Goal: Information Seeking & Learning: Check status

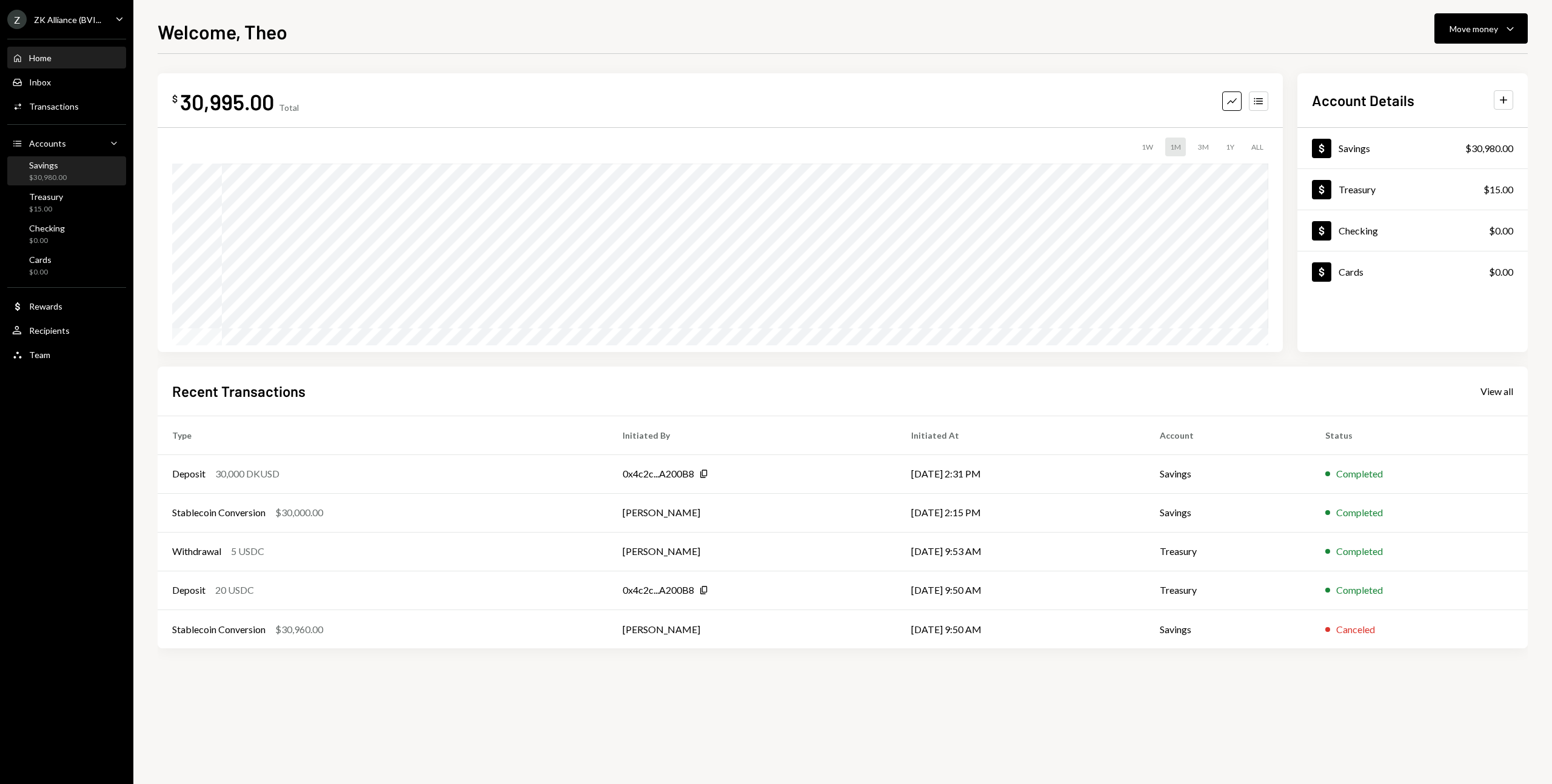
click at [52, 182] on div "$30,980.00" at bounding box center [48, 177] width 38 height 10
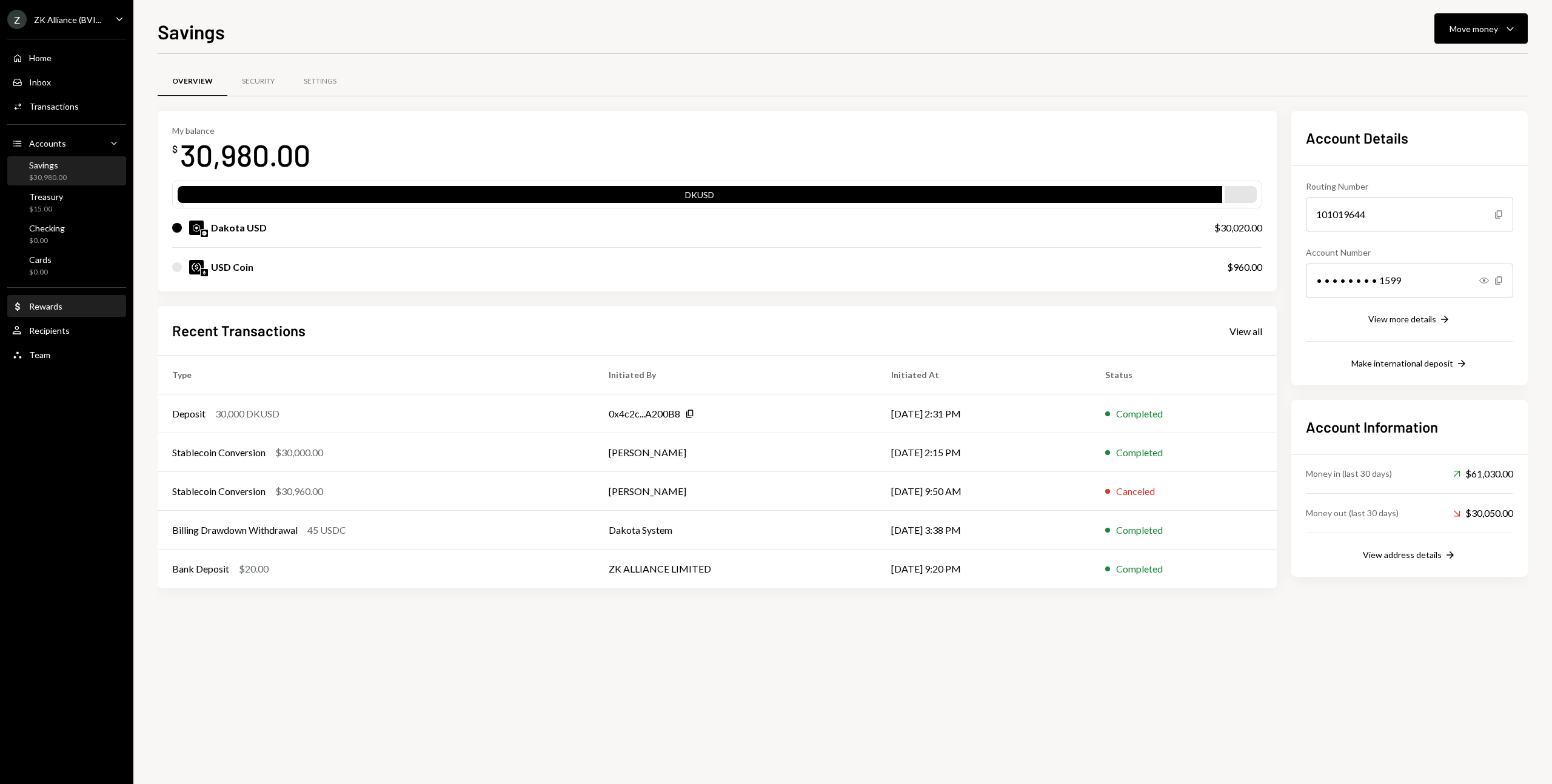
click at [51, 299] on div "Dollar Rewards" at bounding box center [67, 307] width 109 height 21
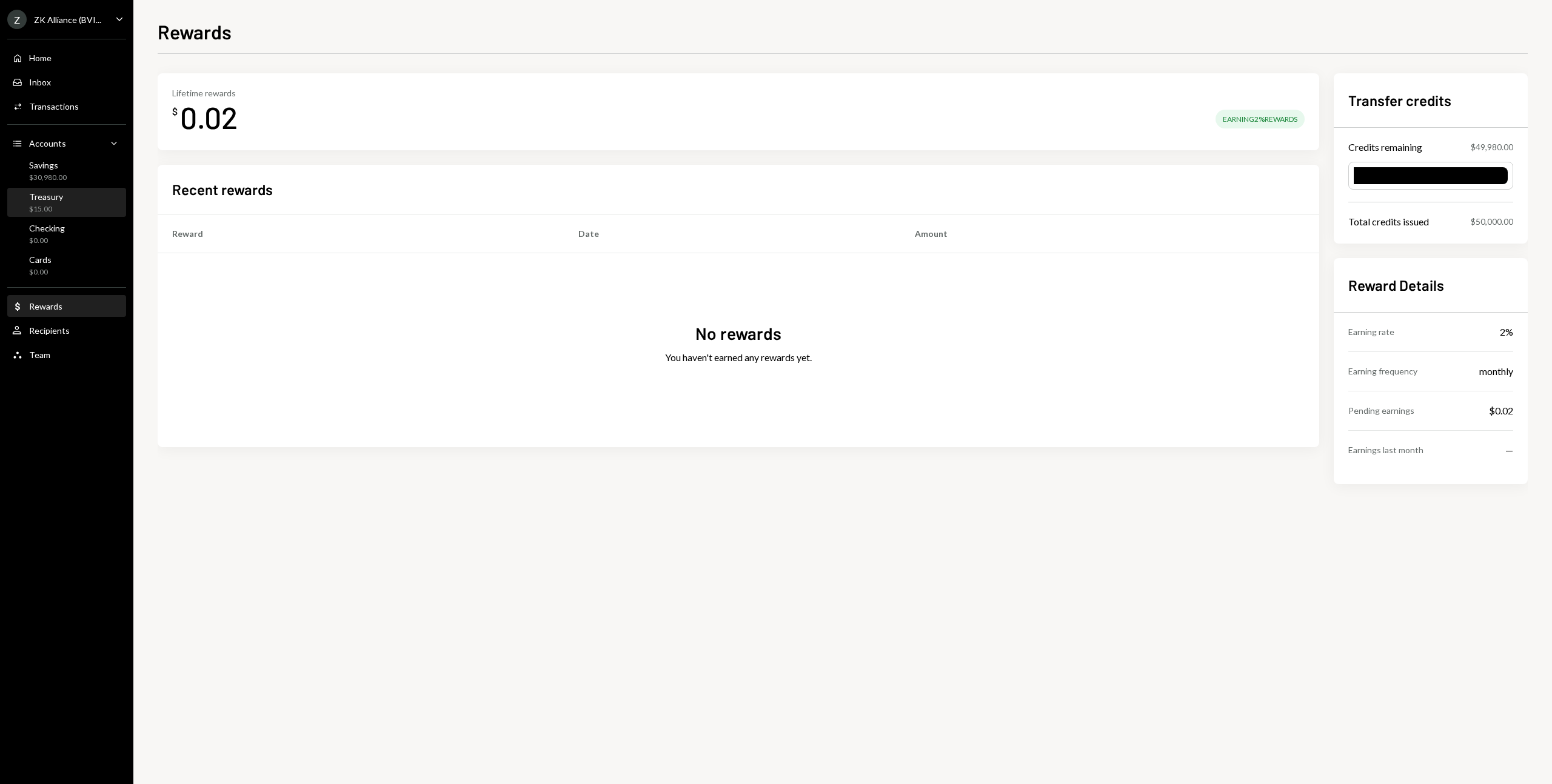
click at [69, 188] on link "Treasury $15.00" at bounding box center [66, 203] width 119 height 29
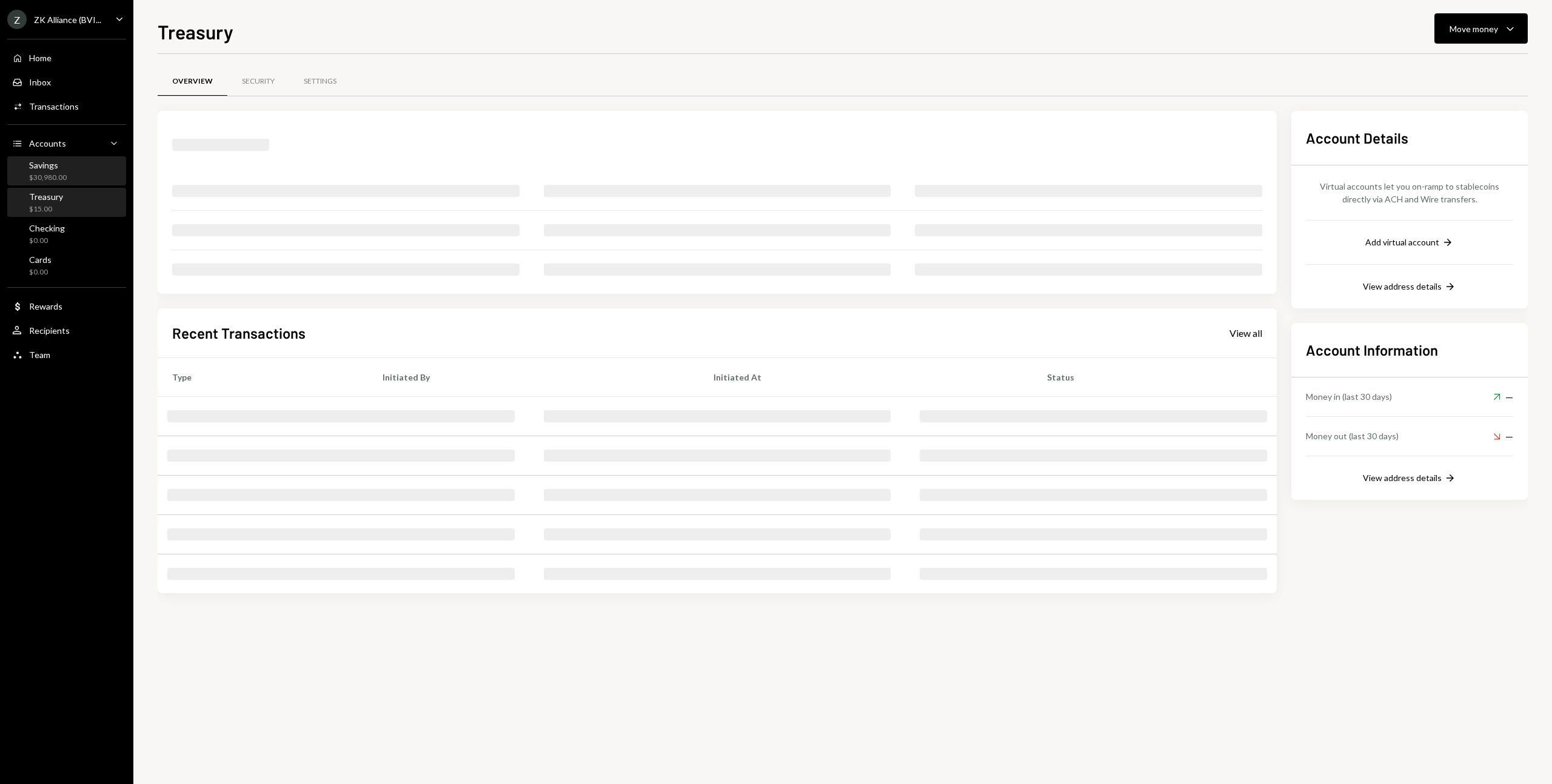
click at [71, 168] on div "Savings $30,980.00" at bounding box center [67, 172] width 109 height 23
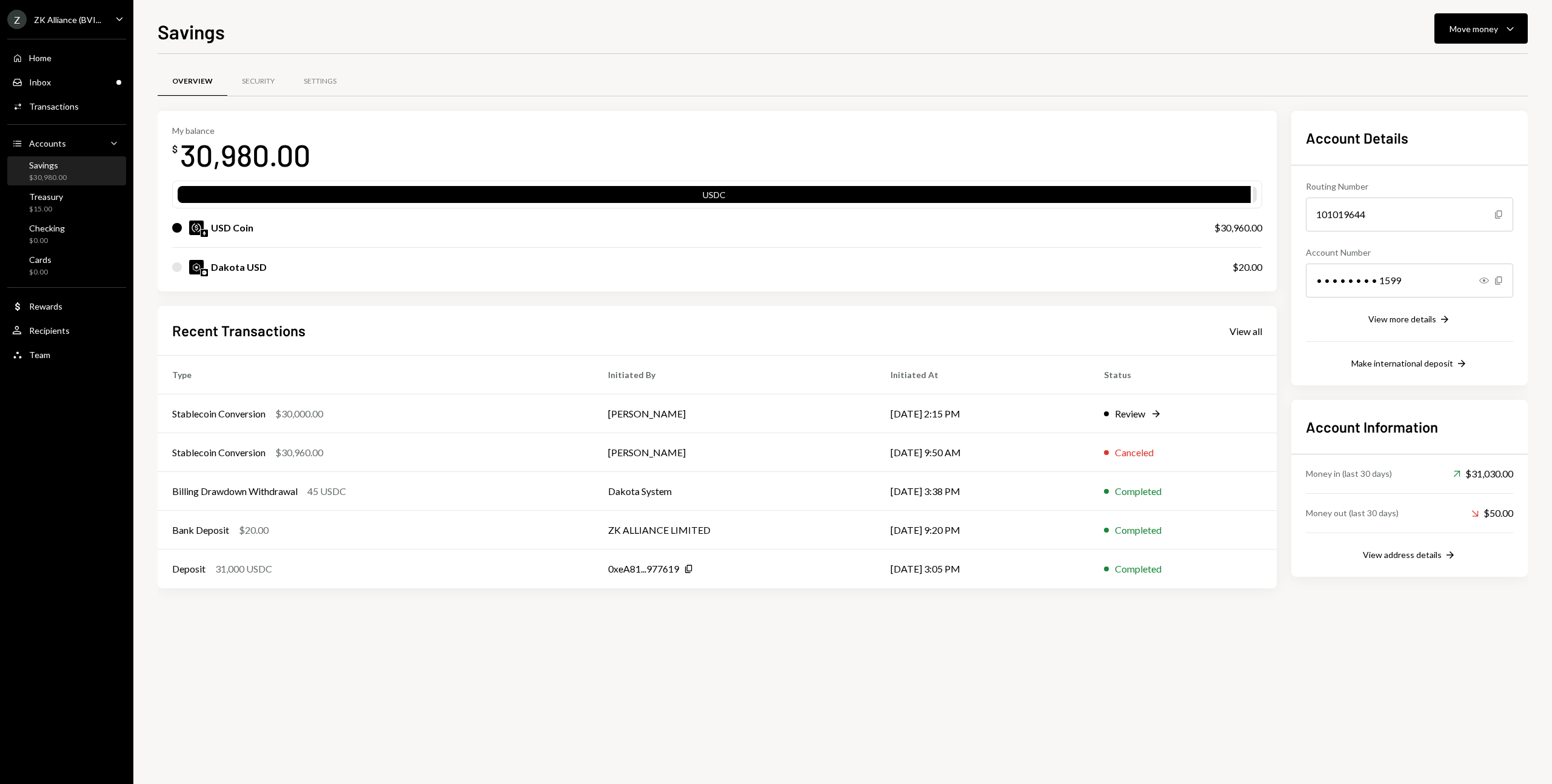
click at [228, 263] on div "Dakota USD" at bounding box center [239, 267] width 56 height 15
click at [187, 270] on div "Dakota USD" at bounding box center [690, 267] width 1036 height 15
click at [214, 268] on div "Dakota USD" at bounding box center [239, 267] width 56 height 15
click at [270, 85] on div "Security" at bounding box center [258, 81] width 32 height 10
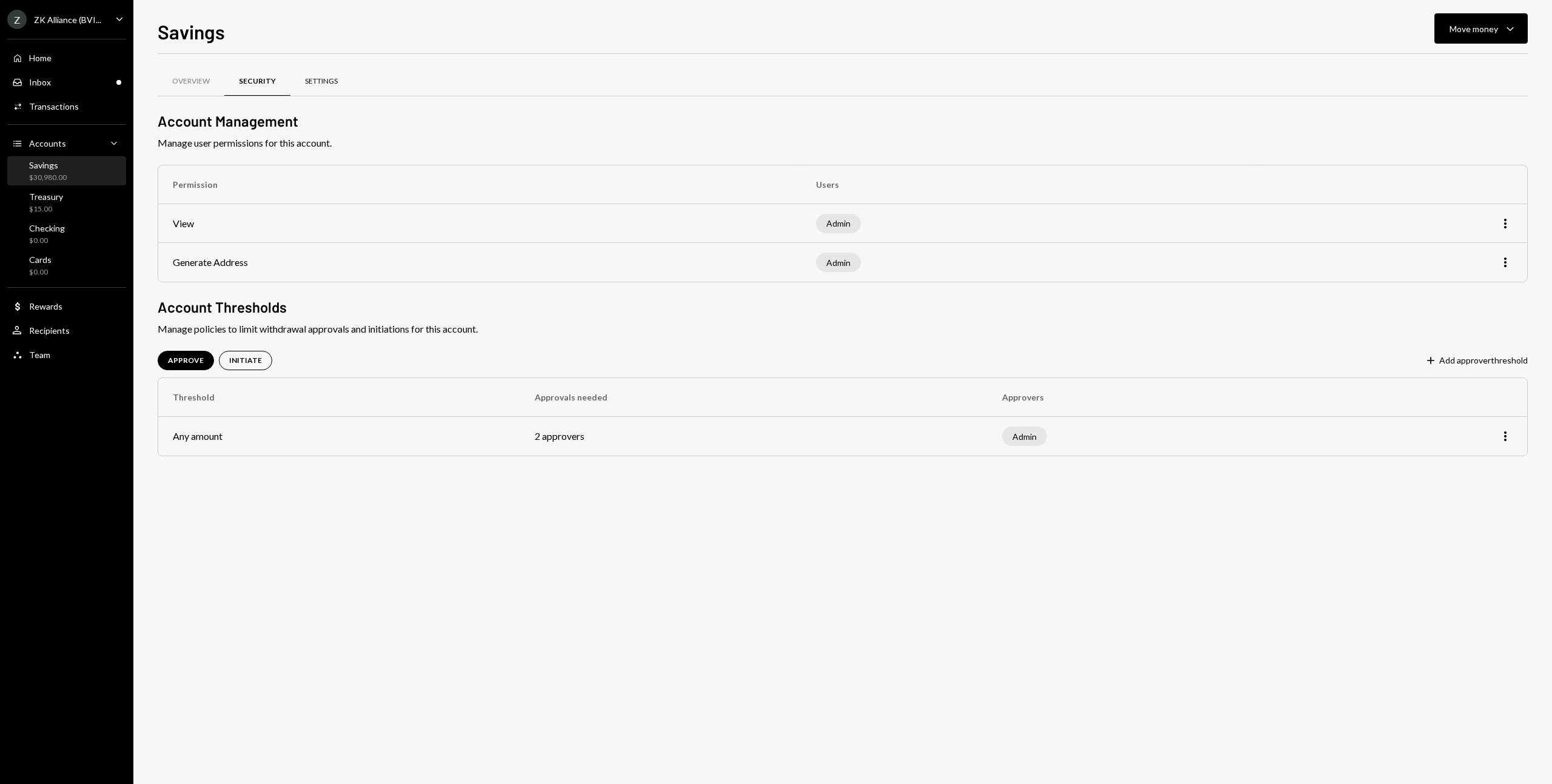
click at [319, 82] on div "Settings" at bounding box center [322, 81] width 32 height 10
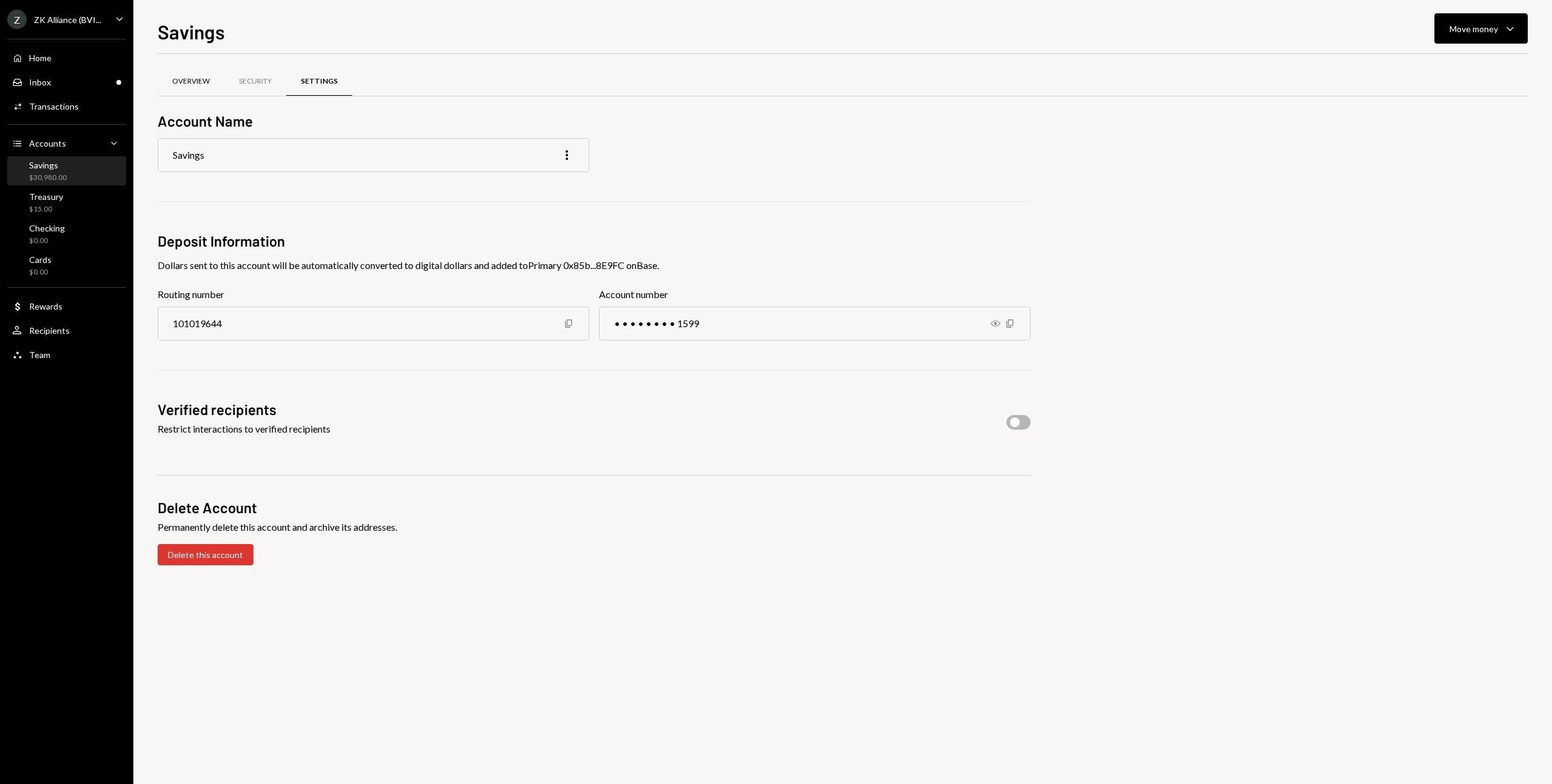
click at [200, 82] on div "Overview" at bounding box center [190, 81] width 38 height 10
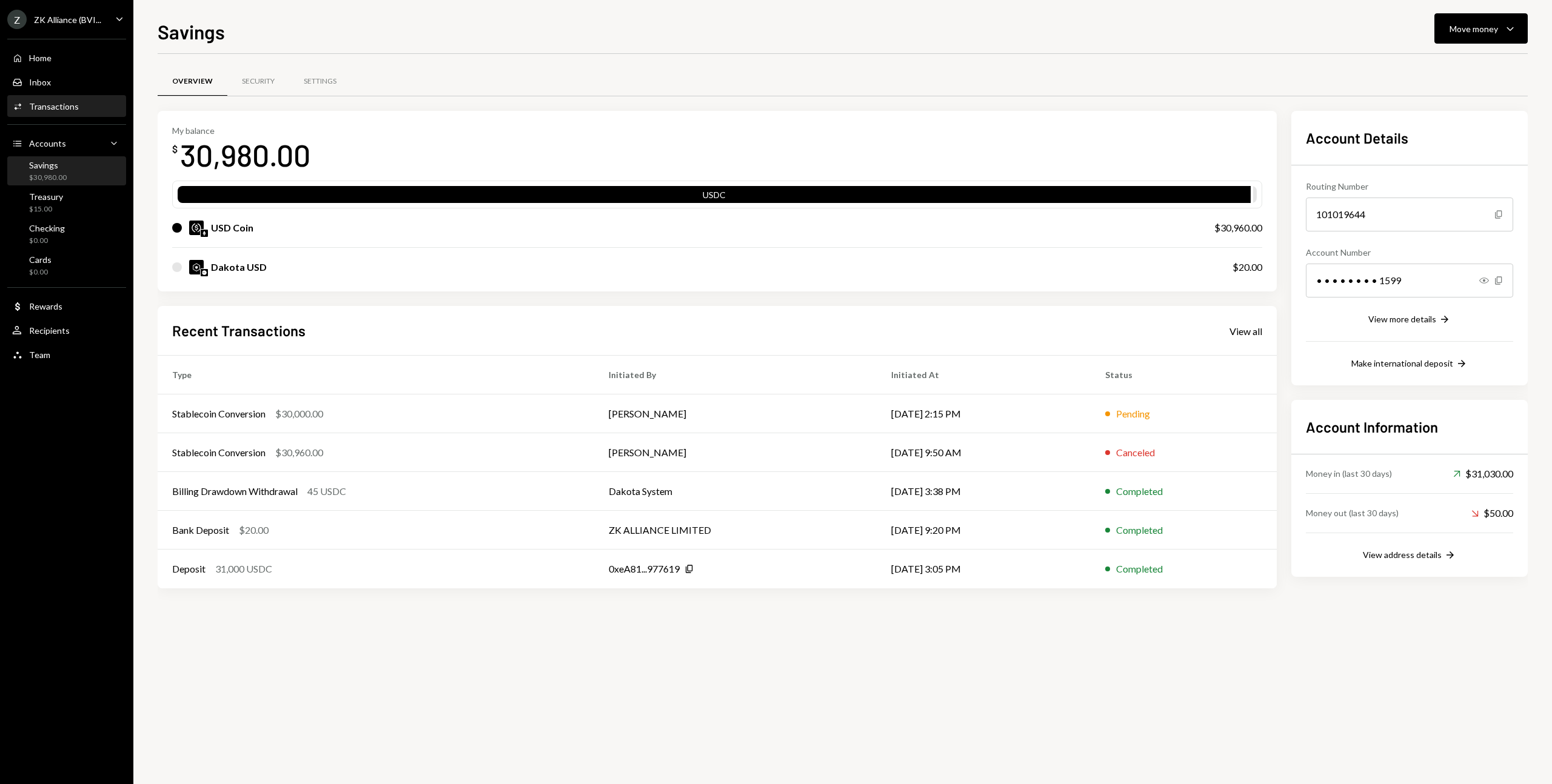
click at [62, 101] on div "Transactions" at bounding box center [54, 106] width 49 height 10
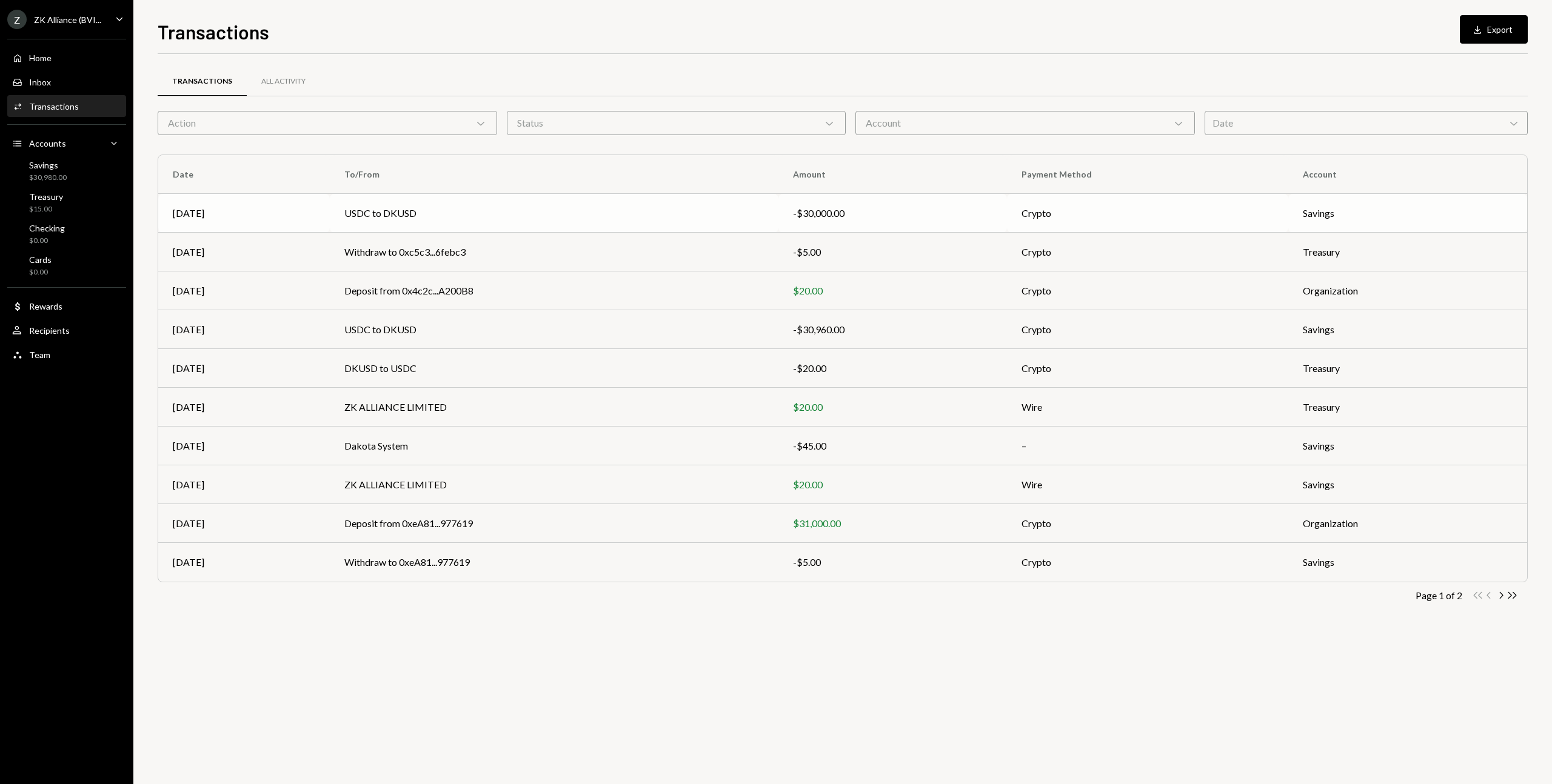
click at [491, 209] on td "USDC to DKUSD" at bounding box center [554, 214] width 448 height 39
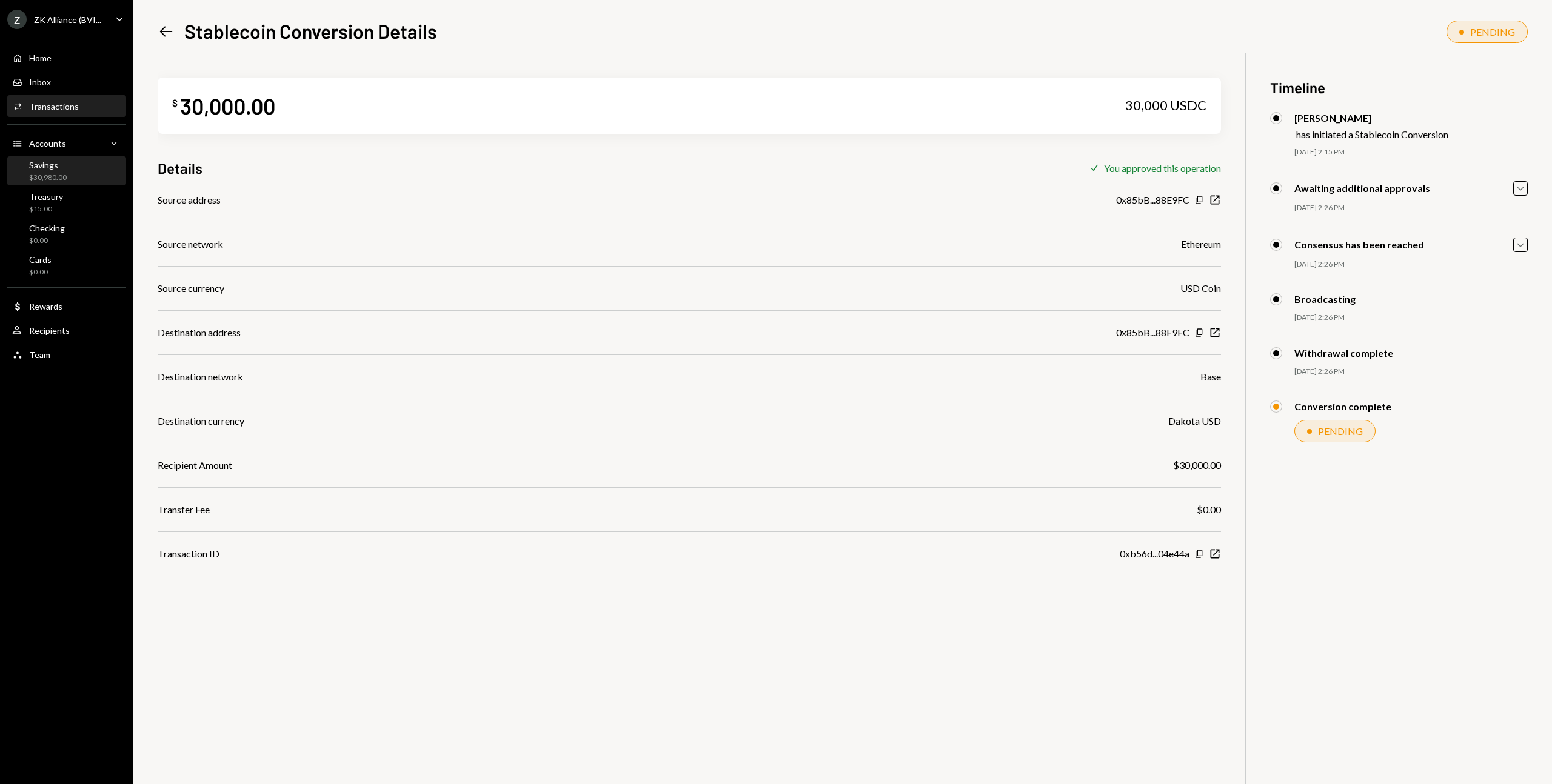
click at [67, 171] on div "Savings $30,980.00" at bounding box center [67, 172] width 109 height 23
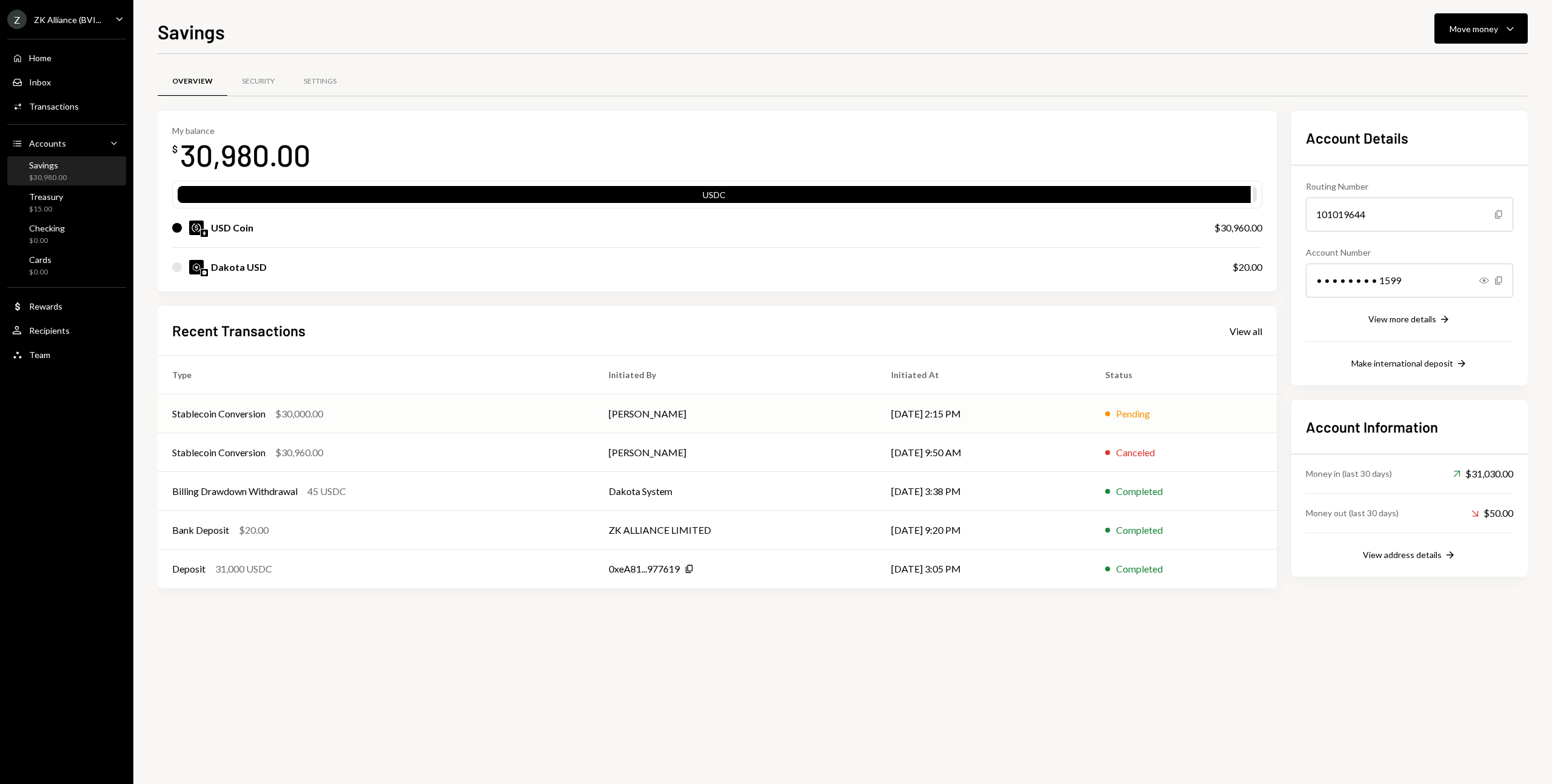
click at [320, 409] on div "$30,000.00" at bounding box center [299, 414] width 48 height 15
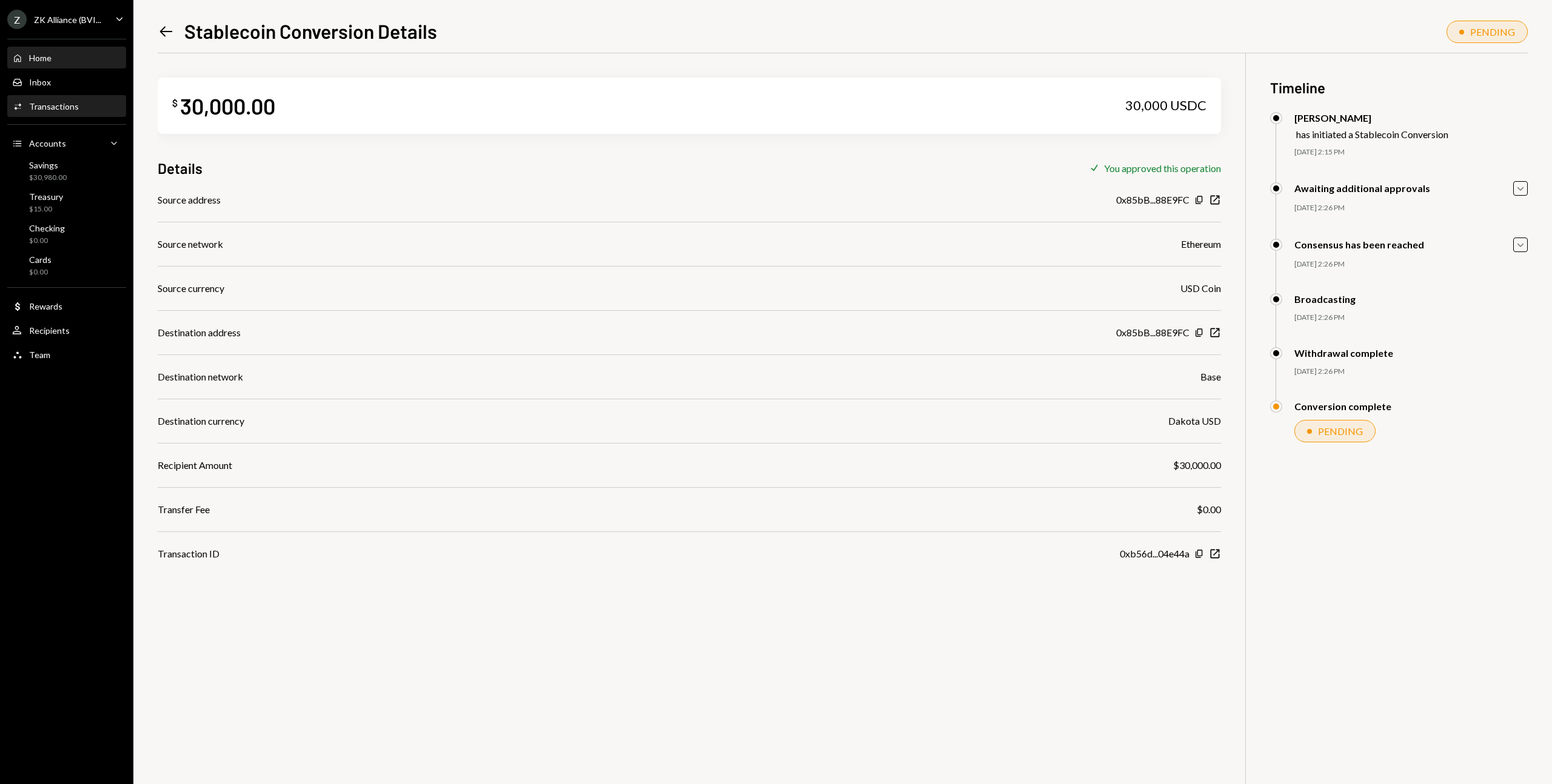
click at [47, 54] on div "Home" at bounding box center [40, 57] width 22 height 10
